Goal: Browse casually: Explore the website without a specific task or goal

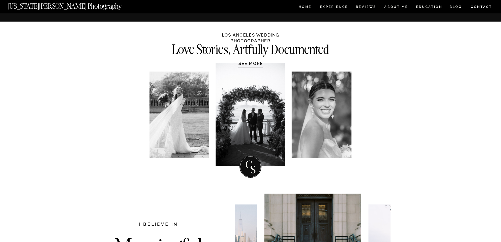
scroll to position [184, 0]
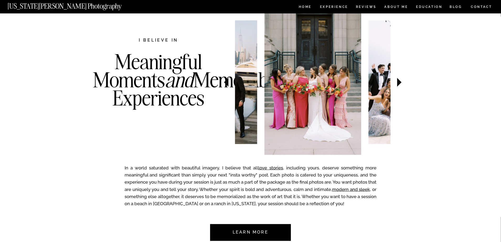
click at [399, 83] on icon at bounding box center [399, 82] width 4 height 9
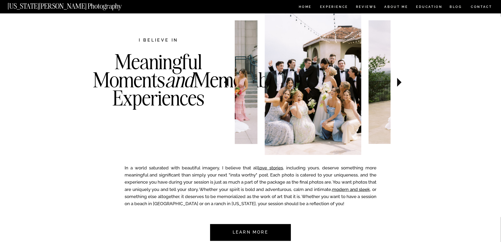
click at [399, 83] on icon at bounding box center [399, 82] width 4 height 9
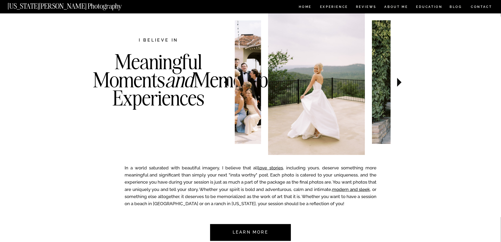
click at [399, 83] on icon at bounding box center [399, 82] width 4 height 9
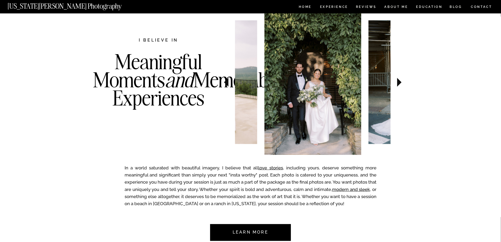
click at [399, 83] on icon at bounding box center [399, 82] width 4 height 9
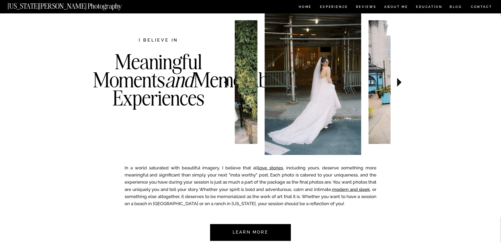
click at [399, 83] on icon at bounding box center [399, 82] width 4 height 9
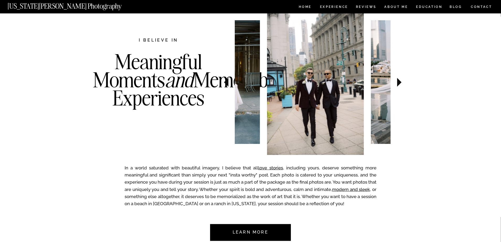
click at [399, 83] on icon at bounding box center [399, 82] width 4 height 9
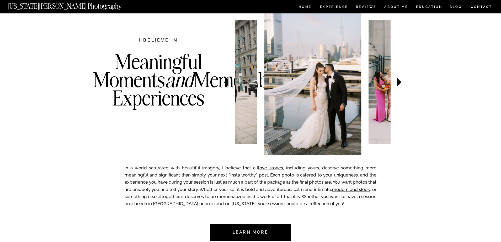
click at [399, 83] on icon at bounding box center [399, 82] width 4 height 9
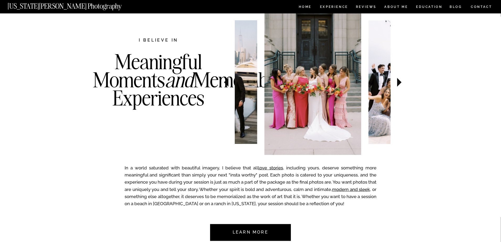
scroll to position [368, 0]
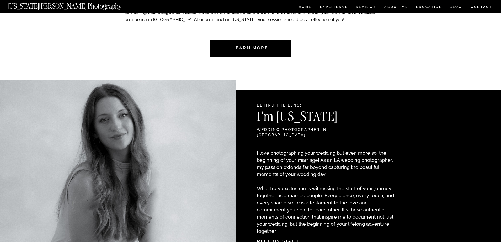
click at [256, 47] on nav "Learn more" at bounding box center [250, 48] width 49 height 17
click at [254, 49] on nav "Learn more" at bounding box center [250, 48] width 49 height 17
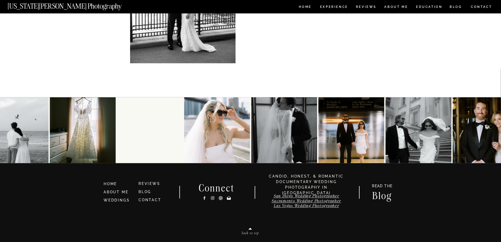
scroll to position [2679, 0]
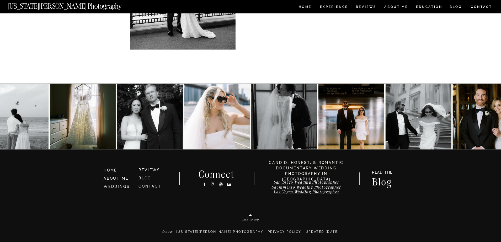
click at [147, 113] on img at bounding box center [150, 116] width 66 height 66
click at [493, 111] on img at bounding box center [486, 116] width 66 height 66
